Goal: Navigation & Orientation: Find specific page/section

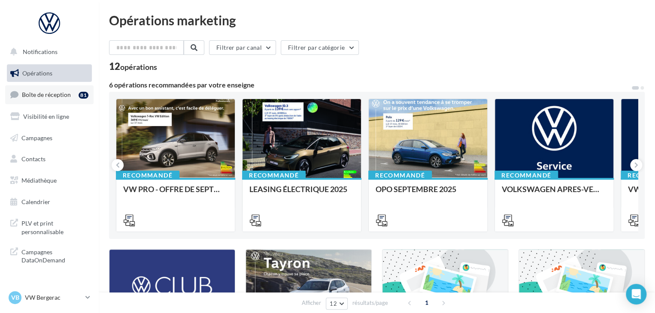
click at [83, 92] on div "81" at bounding box center [84, 95] width 10 height 7
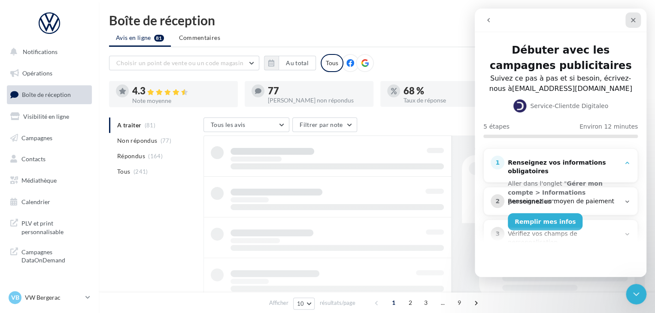
click at [638, 15] on div "Fermer" at bounding box center [633, 19] width 15 height 15
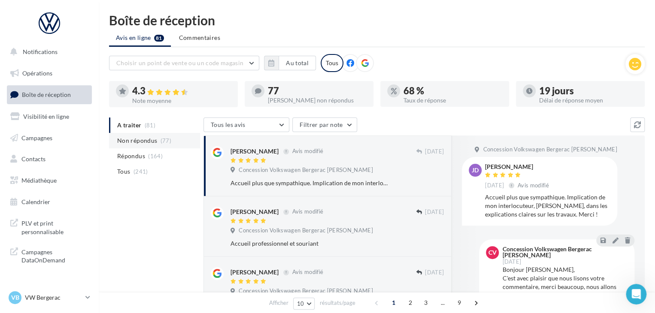
click at [163, 140] on span "(77)" at bounding box center [166, 140] width 11 height 7
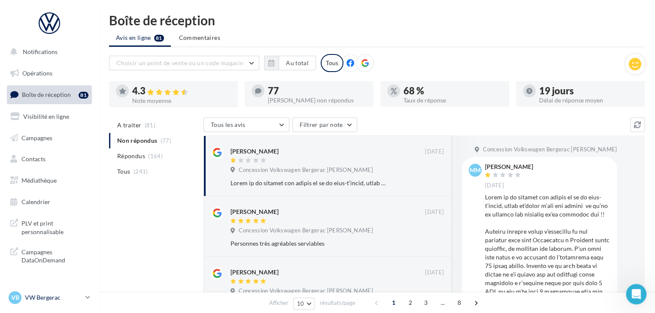
click at [85, 298] on link "VB VW Bergerac vw-lasa-24100" at bounding box center [49, 298] width 85 height 16
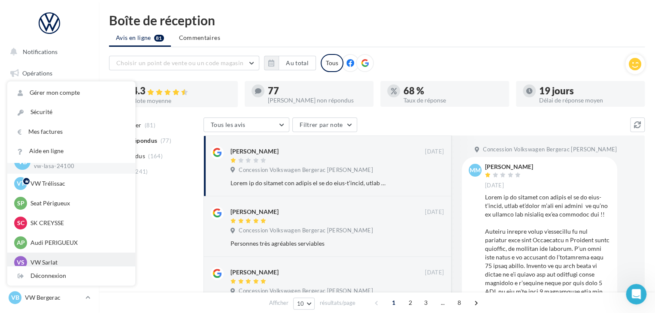
scroll to position [20, 0]
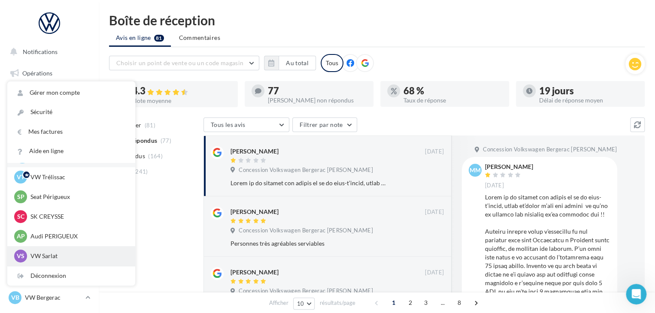
click at [67, 250] on div "VS VW Sarlat vw-lasa-24200" at bounding box center [71, 256] width 114 height 13
